Goal: Task Accomplishment & Management: Manage account settings

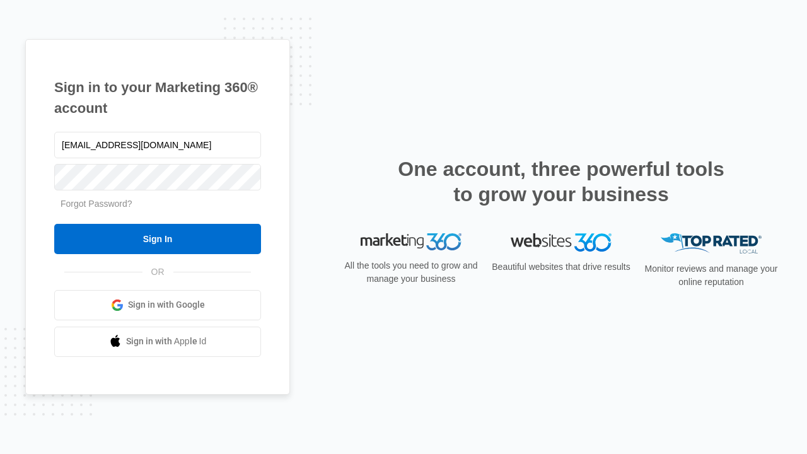
type input "dankie614@gmail.com"
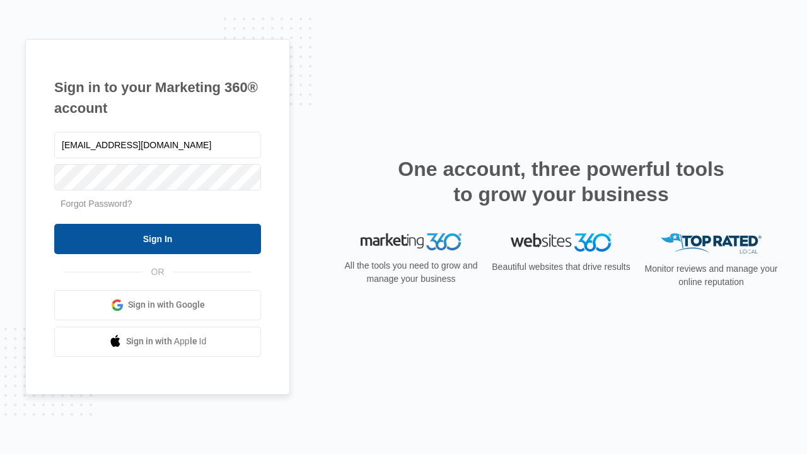
click at [158, 238] on input "Sign In" at bounding box center [157, 239] width 207 height 30
